Goal: Task Accomplishment & Management: Manage account settings

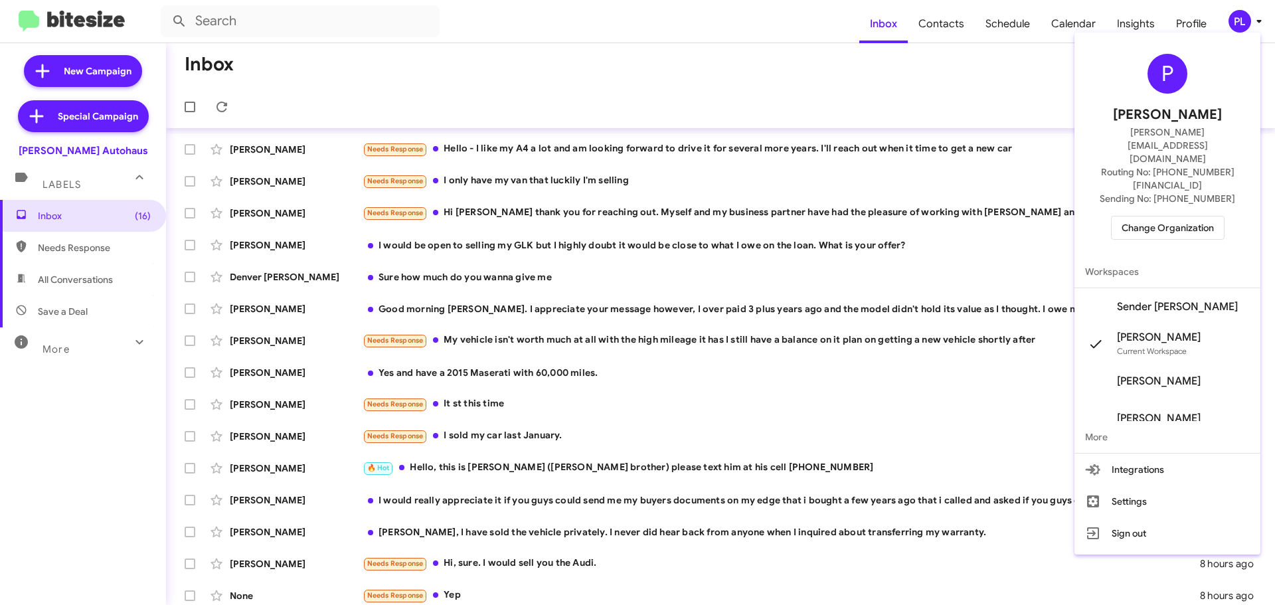
scroll to position [166, 0]
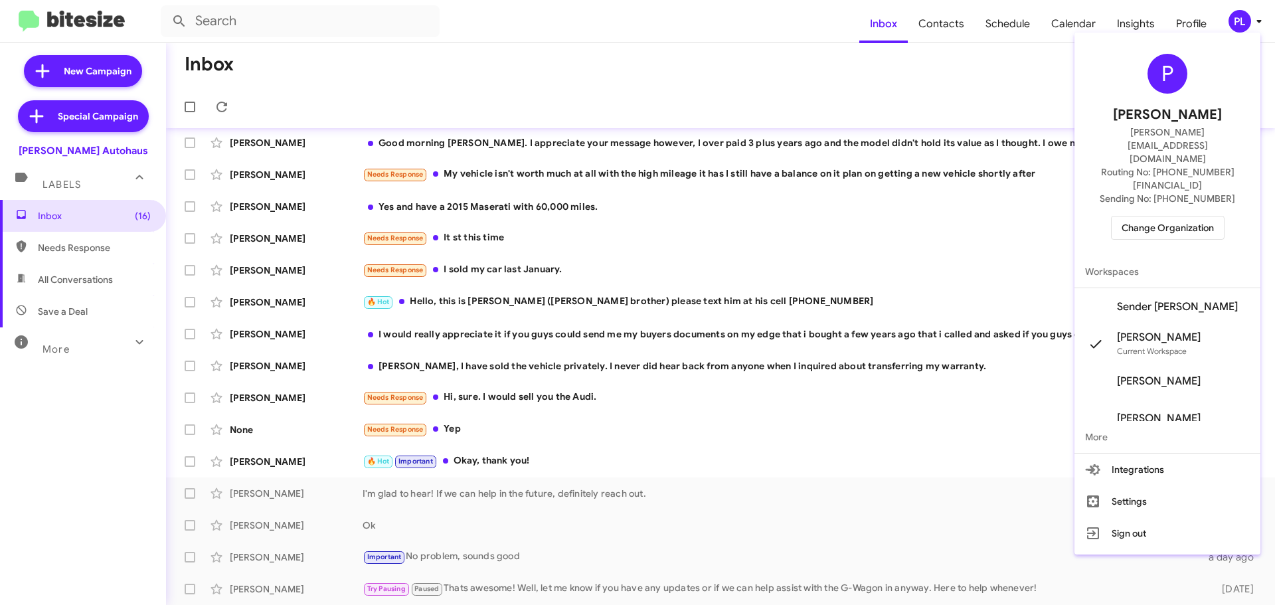
click at [1191, 217] on span "Change Organization" at bounding box center [1168, 228] width 92 height 23
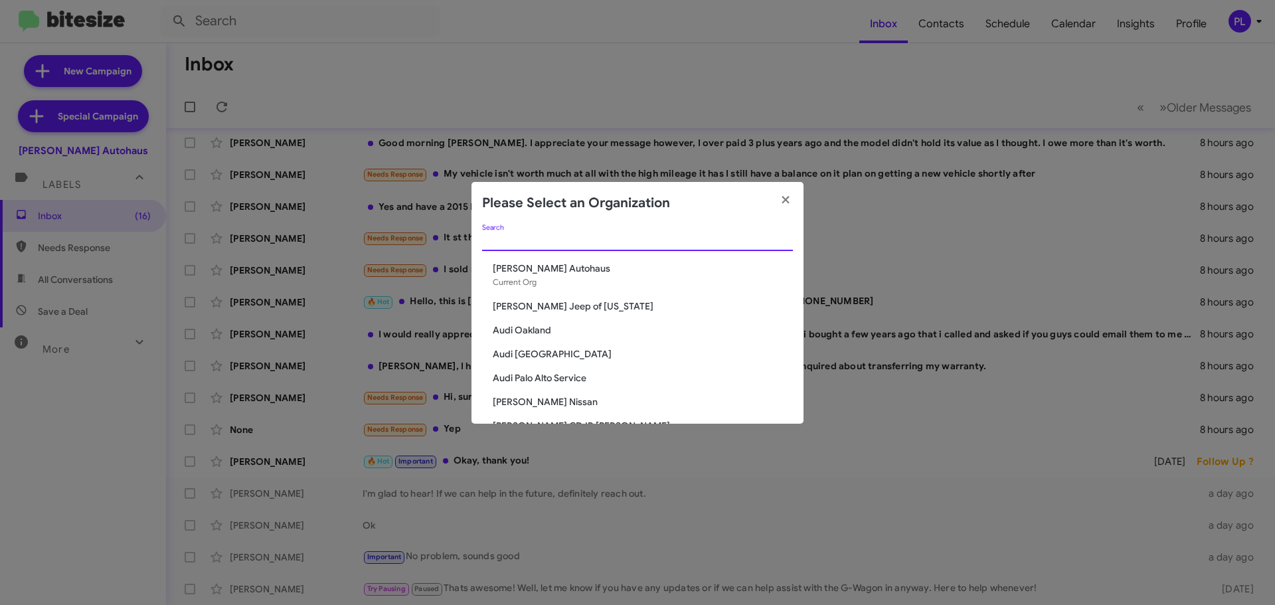
click at [613, 241] on input "Search" at bounding box center [637, 241] width 311 height 11
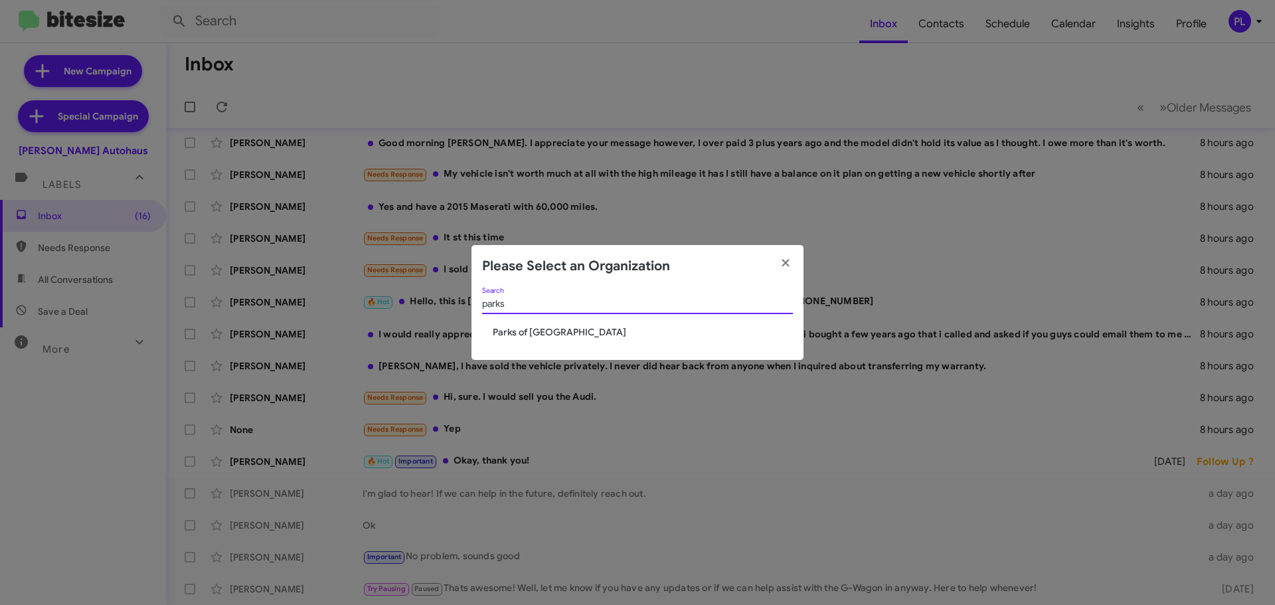
type input "parks"
click at [545, 329] on span "Parks of [GEOGRAPHIC_DATA]" at bounding box center [643, 332] width 300 height 13
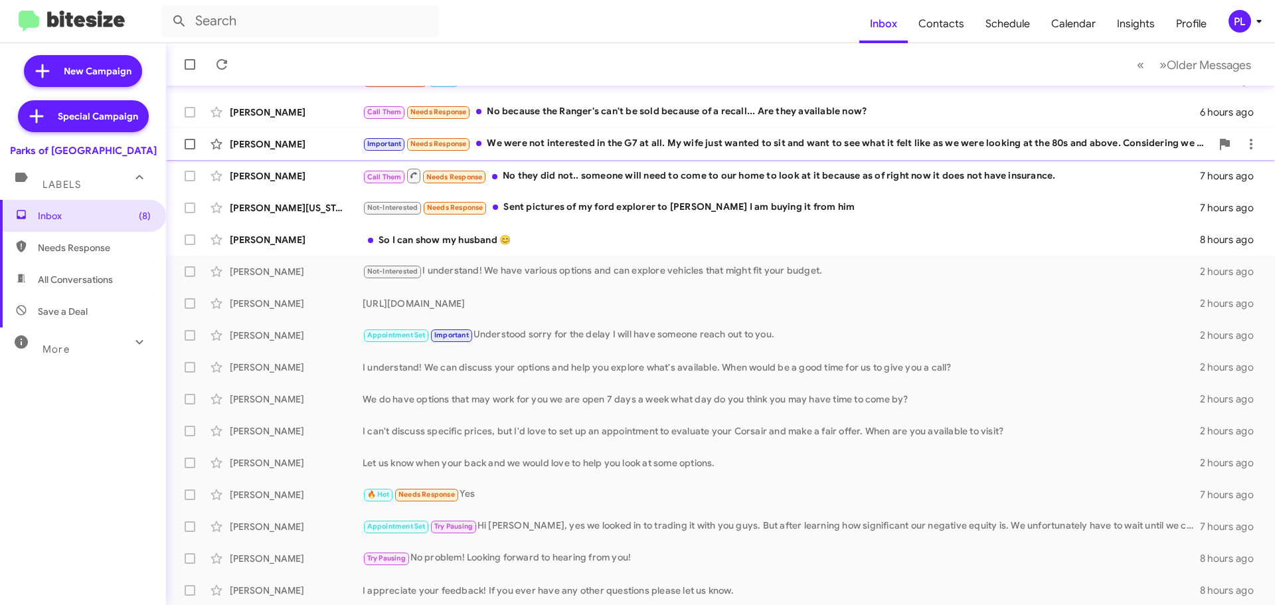
scroll to position [166, 0]
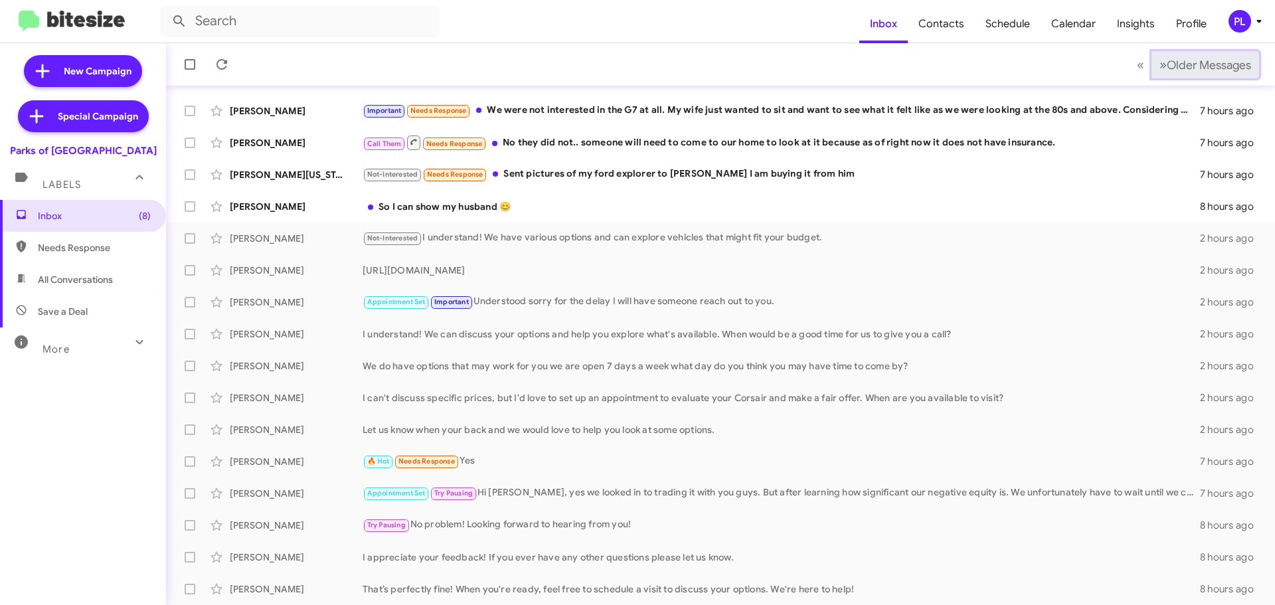
click at [1186, 71] on span "Older Messages" at bounding box center [1209, 65] width 84 height 15
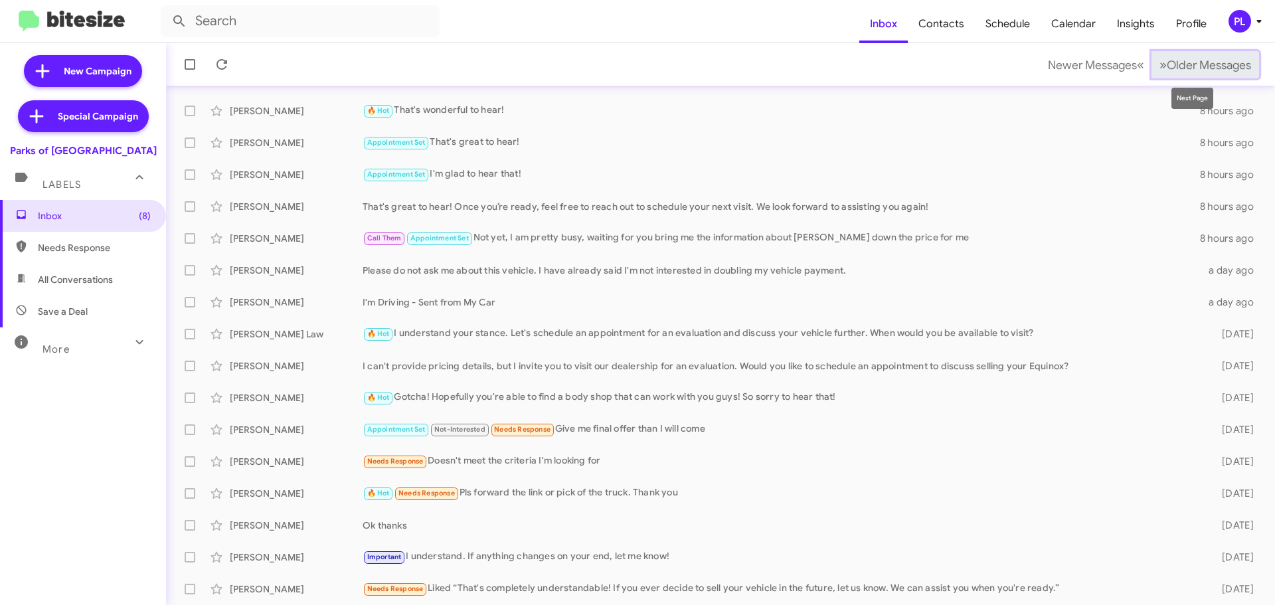
click at [1216, 63] on span "Older Messages" at bounding box center [1209, 65] width 84 height 15
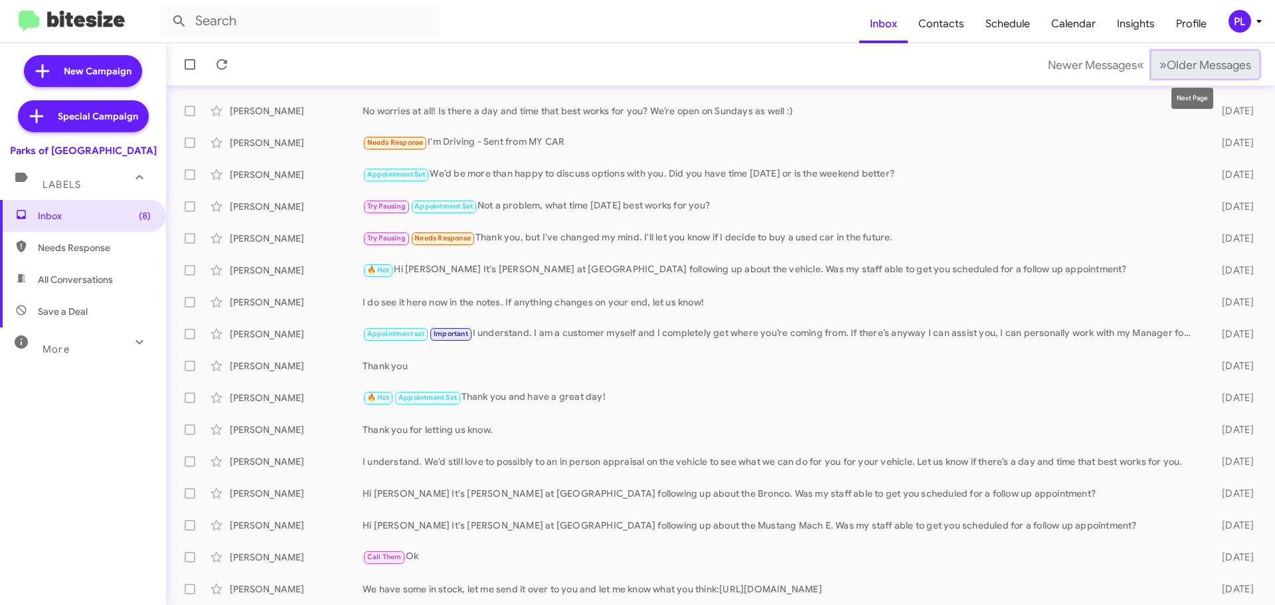
click at [1160, 71] on span "»" at bounding box center [1163, 64] width 7 height 17
